Goal: Task Accomplishment & Management: Manage account settings

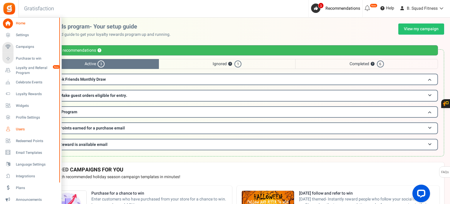
click at [21, 129] on span "Users" at bounding box center [36, 129] width 41 height 5
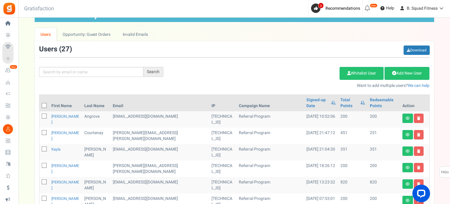
scroll to position [29, 0]
click at [103, 70] on input "text" at bounding box center [91, 72] width 104 height 10
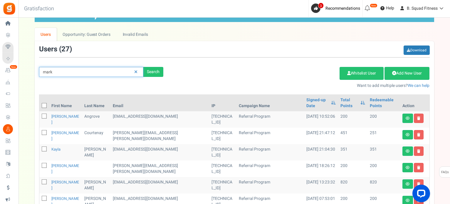
type input "mark"
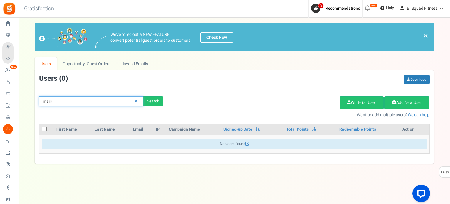
scroll to position [0, 0]
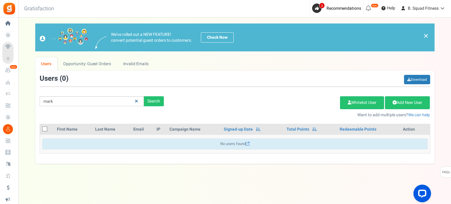
click at [137, 102] on icon at bounding box center [136, 101] width 3 height 4
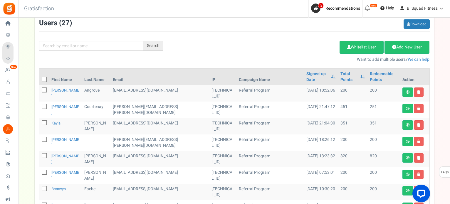
scroll to position [59, 0]
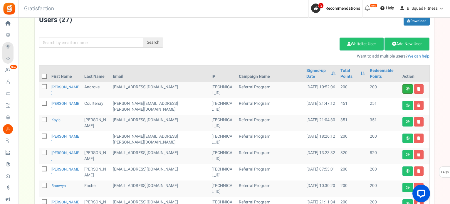
click at [404, 90] on link at bounding box center [407, 88] width 11 height 9
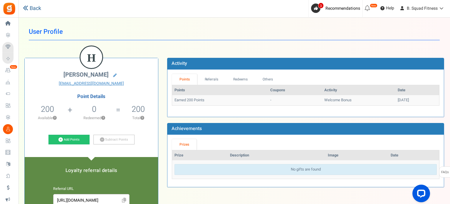
click at [33, 9] on link "Back" at bounding box center [32, 9] width 18 height 8
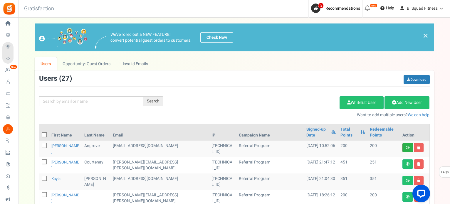
click at [403, 145] on link at bounding box center [407, 147] width 11 height 9
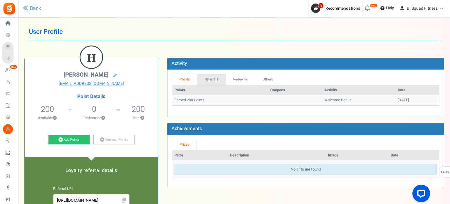
click at [212, 79] on link "Referrals" at bounding box center [211, 79] width 29 height 11
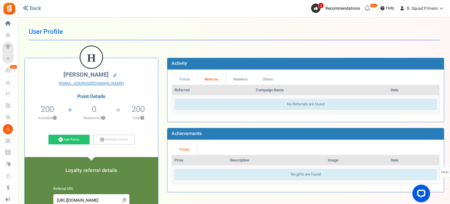
click at [33, 9] on link "Back" at bounding box center [32, 9] width 18 height 8
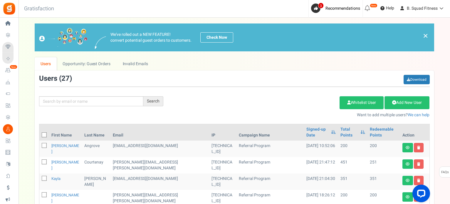
click at [427, 36] on link "×" at bounding box center [425, 35] width 5 height 7
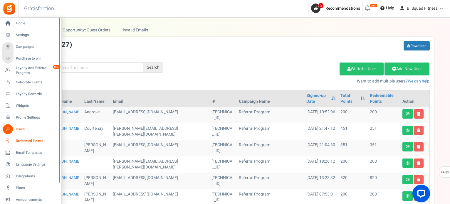
click at [19, 140] on span "Redeemed Points" at bounding box center [36, 141] width 41 height 5
